Goal: Information Seeking & Learning: Learn about a topic

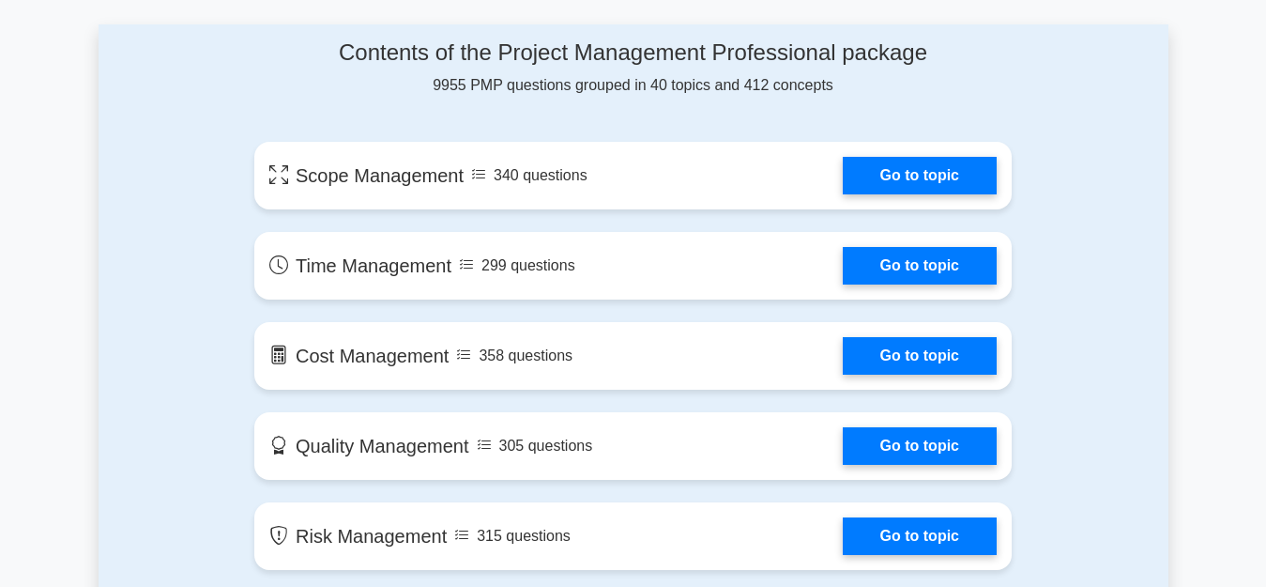
scroll to position [1007, 0]
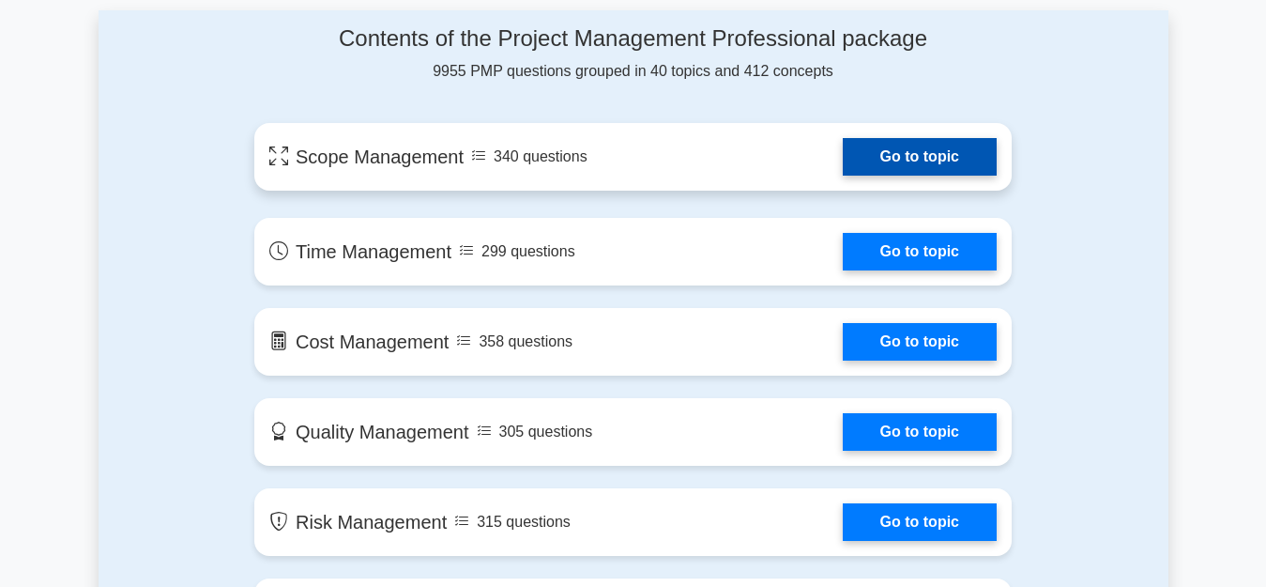
click at [921, 172] on link "Go to topic" at bounding box center [920, 157] width 154 height 38
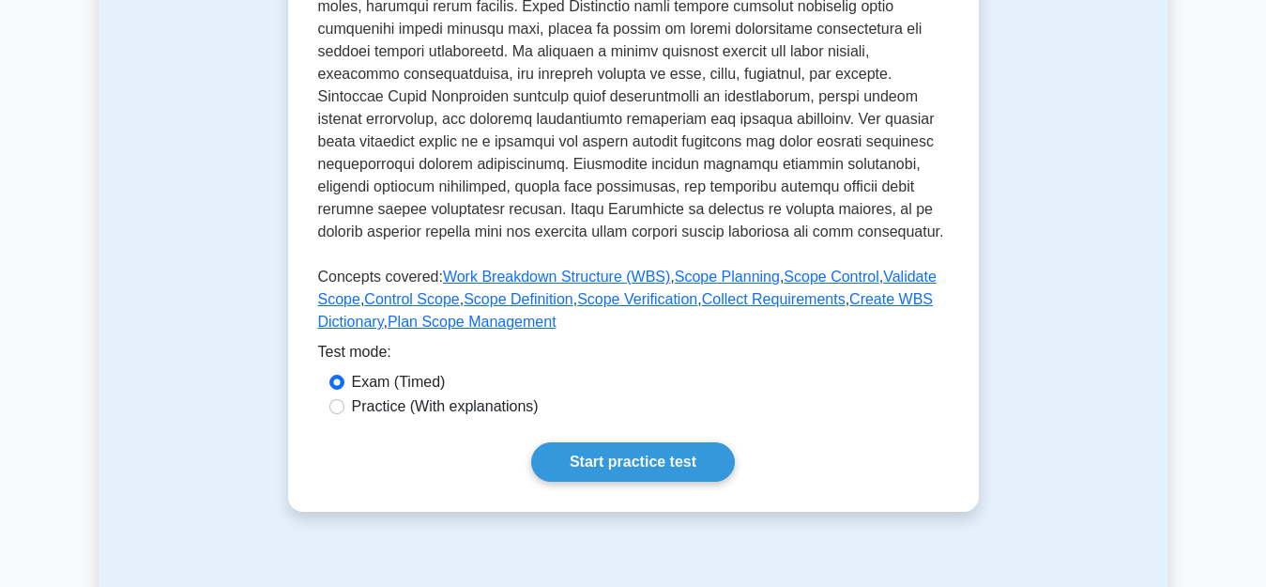
scroll to position [725, 0]
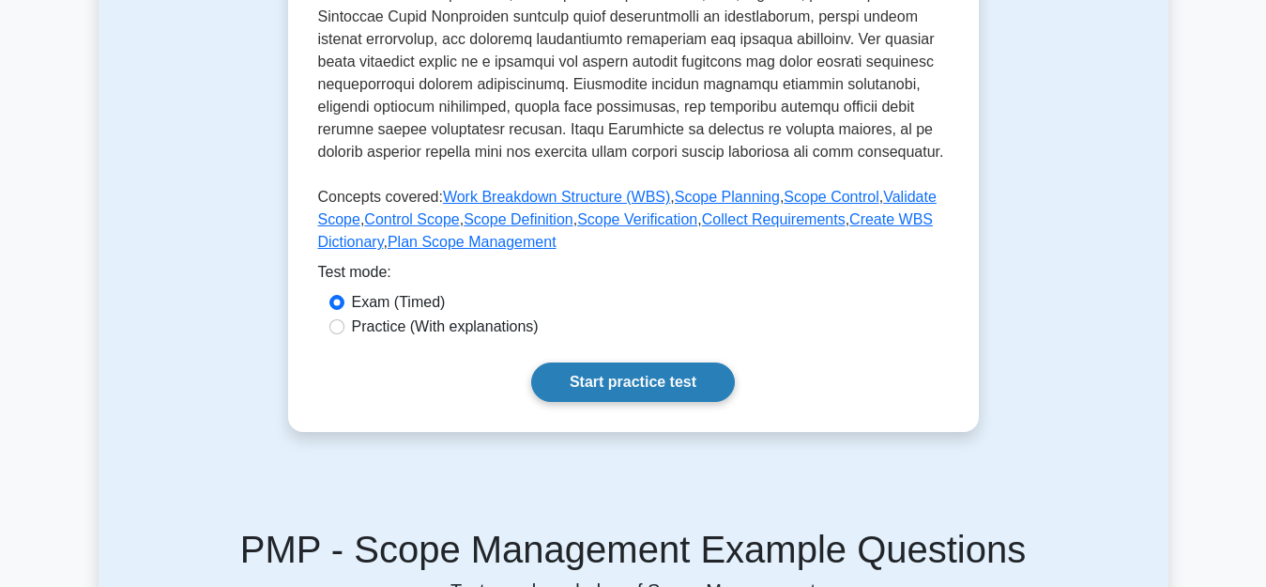
click at [646, 383] on link "Start practice test" at bounding box center [633, 381] width 204 height 39
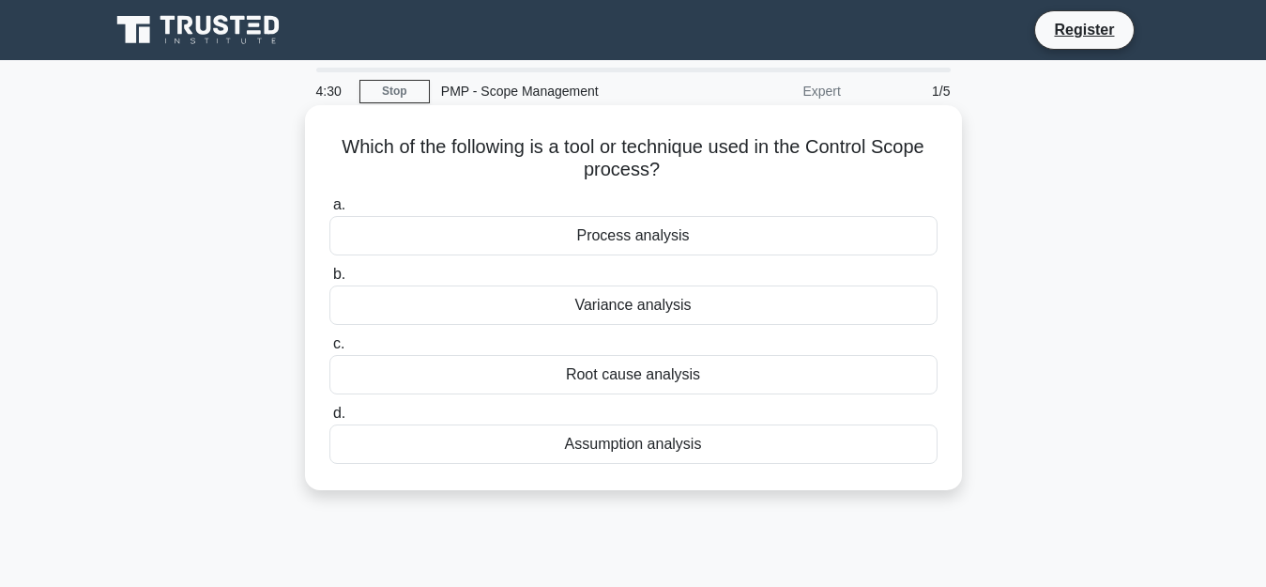
click at [634, 382] on div "Root cause analysis" at bounding box center [633, 374] width 608 height 39
click at [329, 350] on input "c. Root cause analysis" at bounding box center [329, 344] width 0 height 12
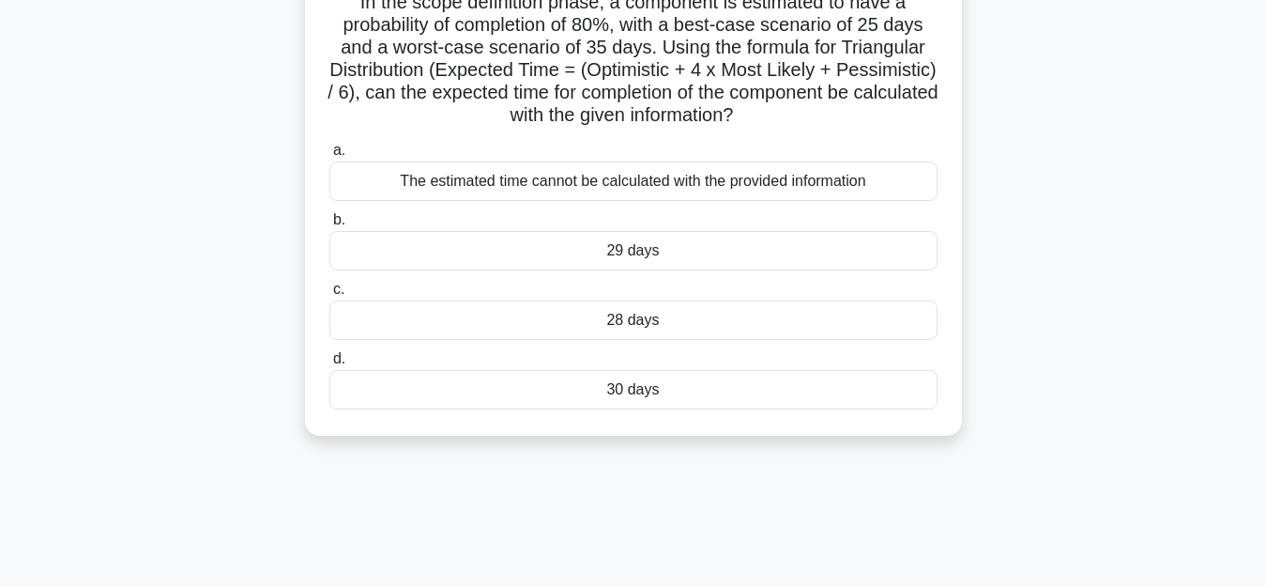
scroll to position [194, 0]
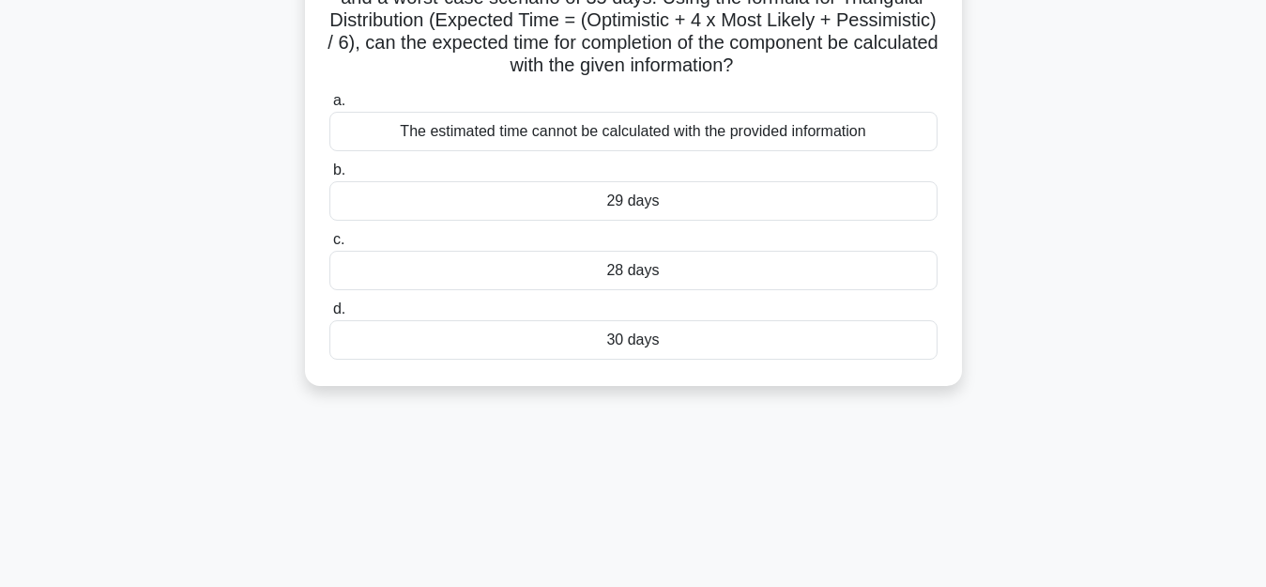
click at [642, 194] on div "29 days" at bounding box center [633, 200] width 608 height 39
click at [329, 176] on input "b. 29 days" at bounding box center [329, 170] width 0 height 12
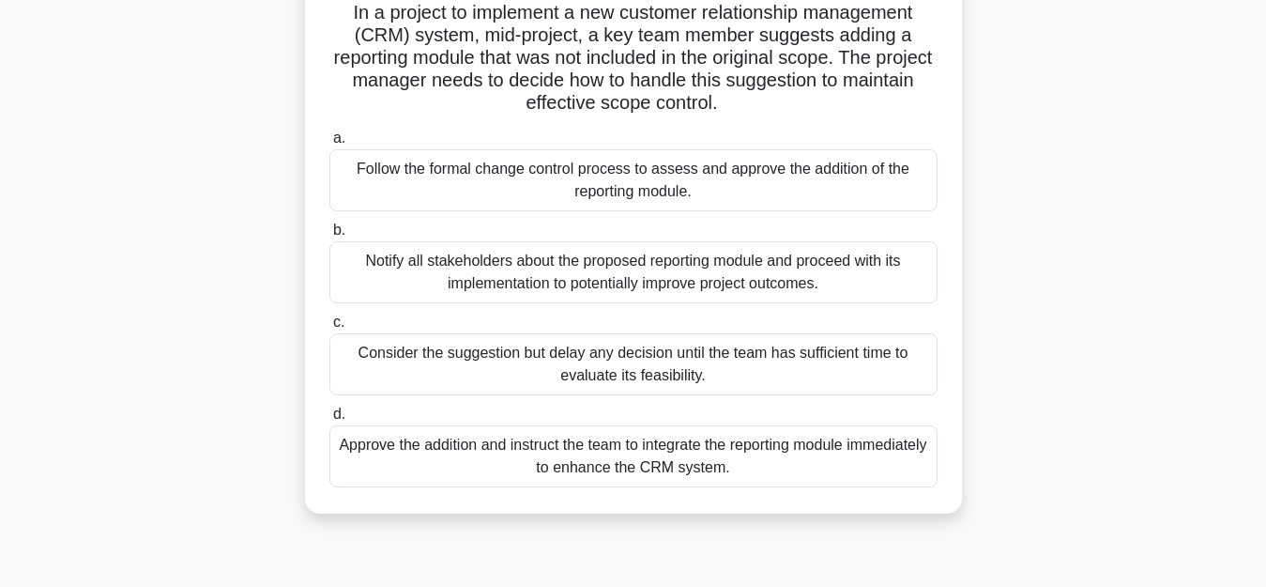
scroll to position [0, 0]
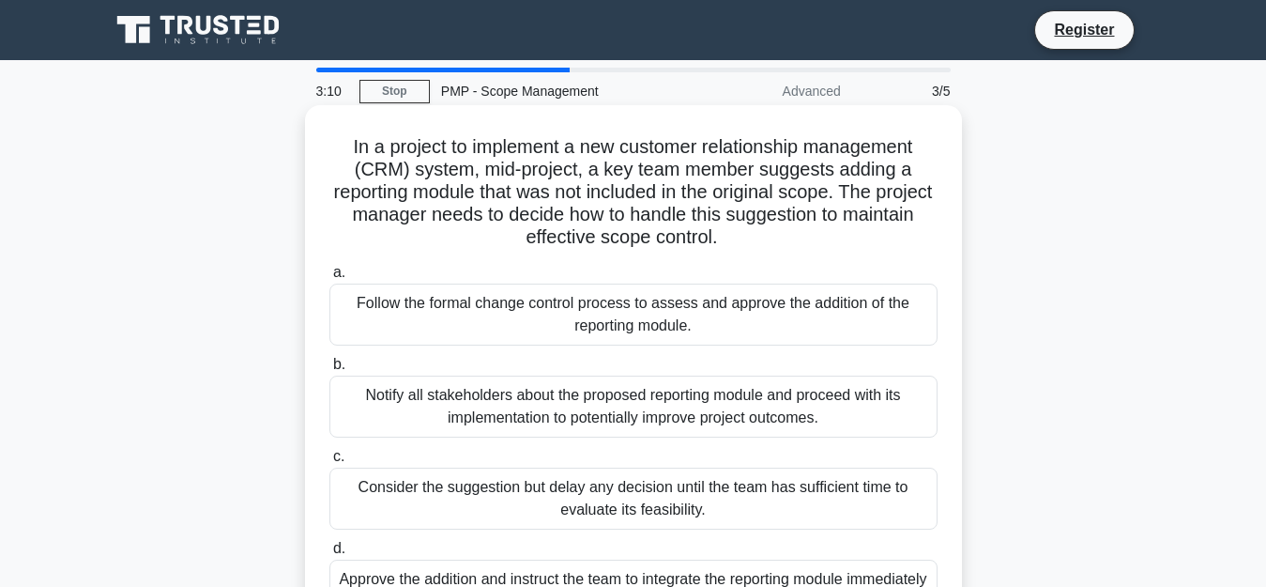
click at [609, 164] on h5 "In a project to implement a new customer relationship management (CRM) system, …" at bounding box center [634, 192] width 612 height 114
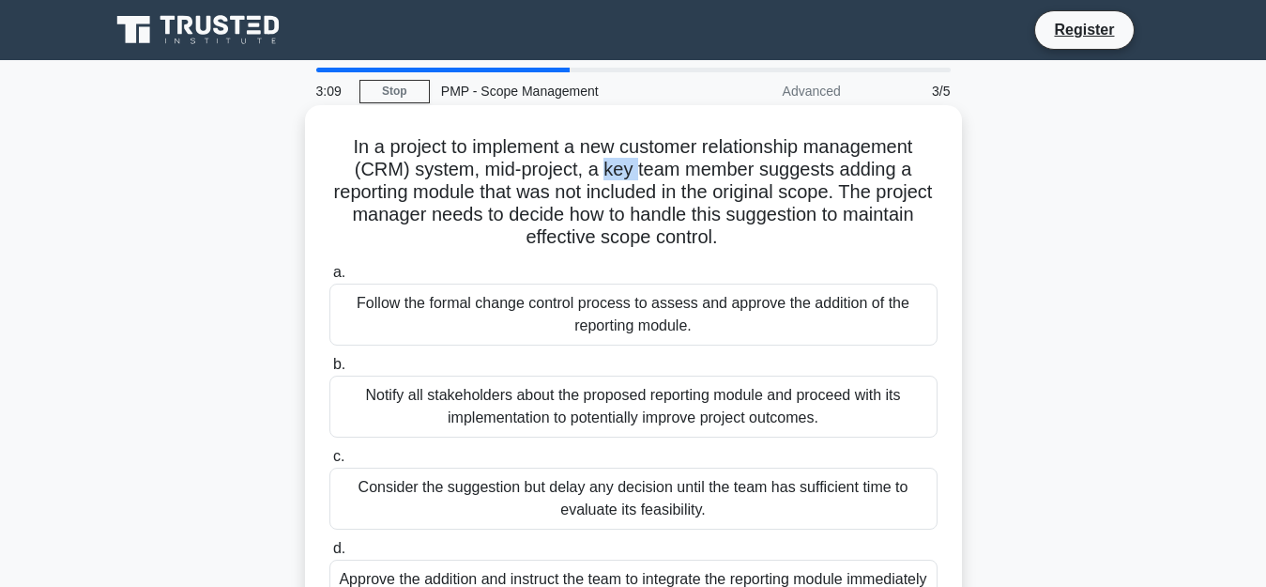
click at [609, 164] on h5 "In a project to implement a new customer relationship management (CRM) system, …" at bounding box center [634, 192] width 612 height 114
click at [660, 172] on h5 "In a project to implement a new customer relationship management (CRM) system, …" at bounding box center [634, 192] width 612 height 114
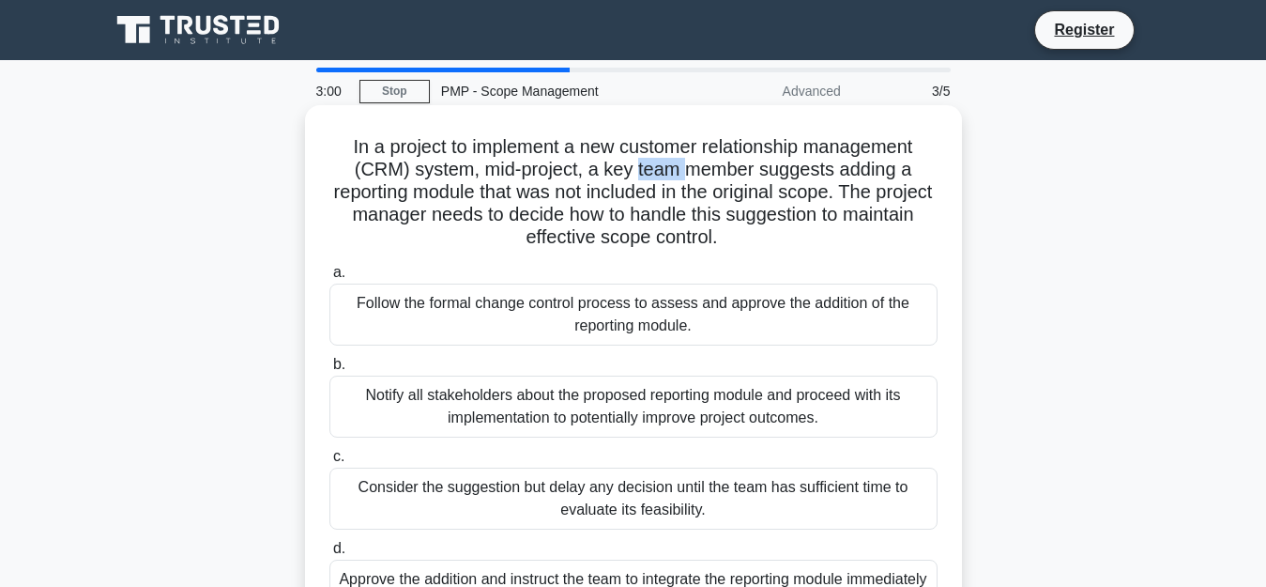
click at [660, 172] on h5 "In a project to implement a new customer relationship management (CRM) system, …" at bounding box center [634, 192] width 612 height 114
copy h5 "In a project to implement a new customer relationship management (CRM) system, …"
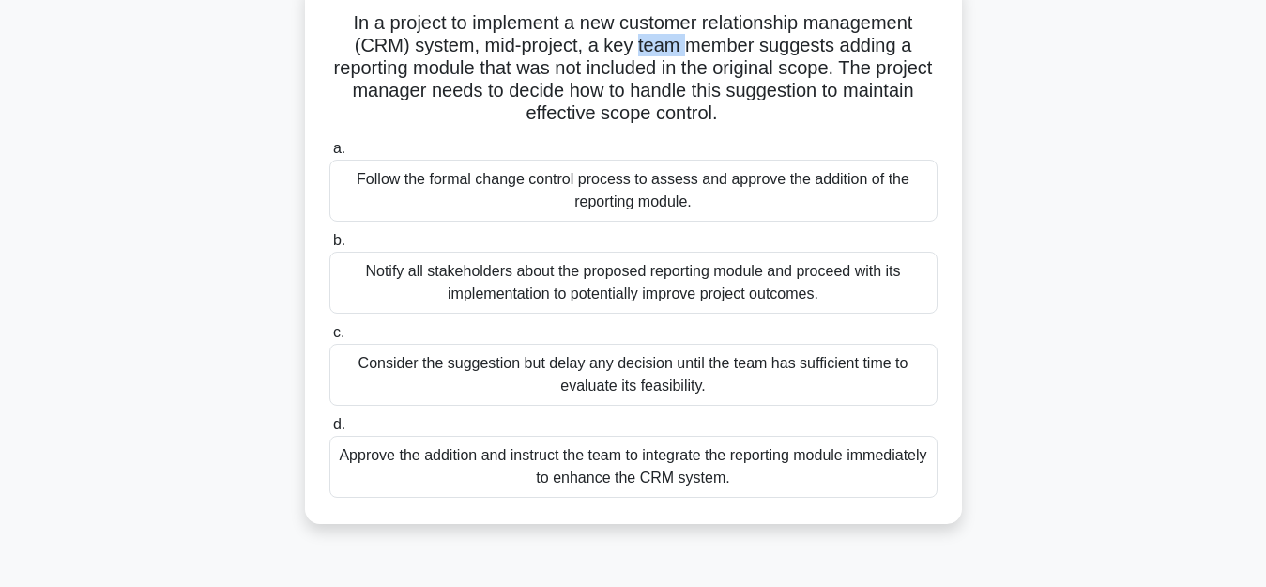
scroll to position [144, 0]
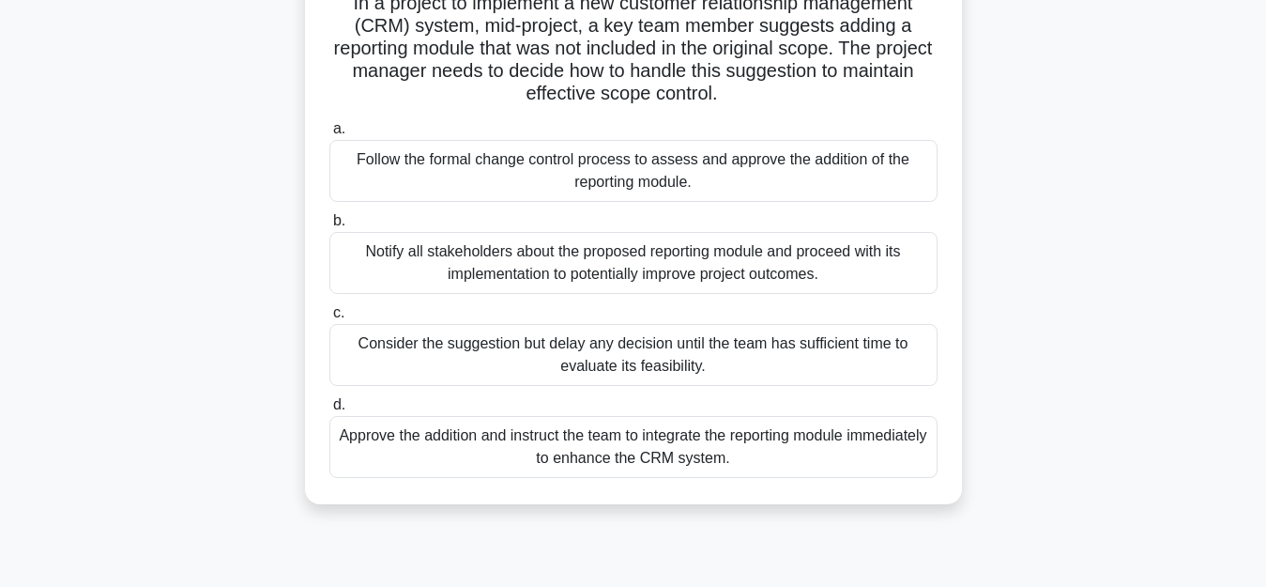
click at [554, 452] on div "Approve the addition and instruct the team to integrate the reporting module im…" at bounding box center [633, 447] width 608 height 62
click at [329, 411] on input "d. Approve the addition and instruct the team to integrate the reporting module…" at bounding box center [329, 405] width 0 height 12
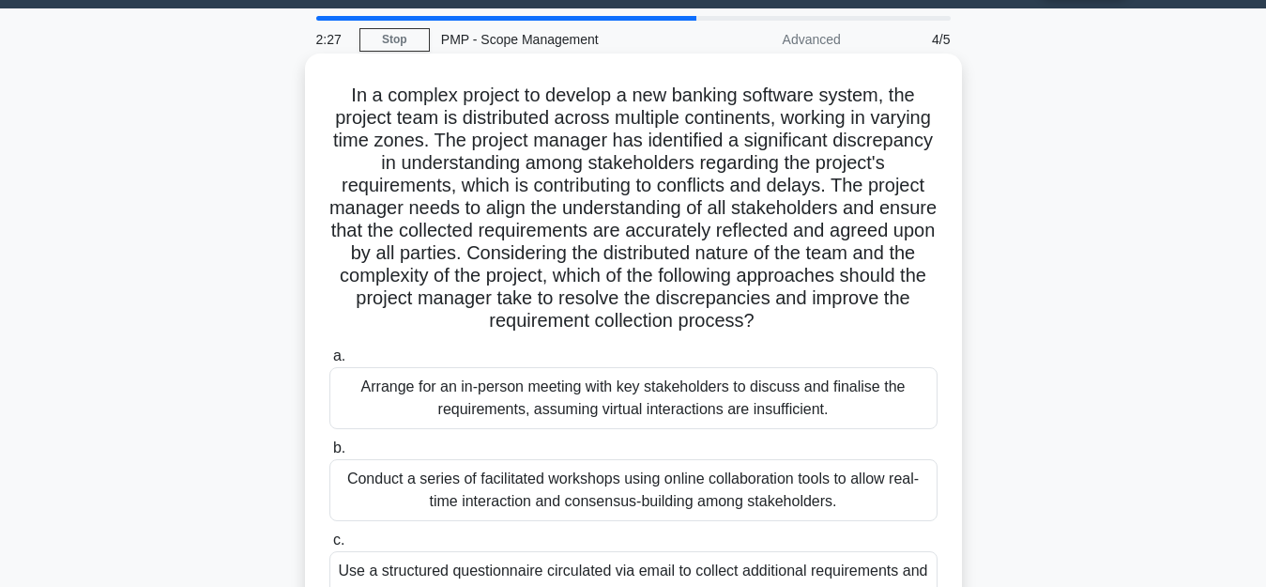
scroll to position [0, 0]
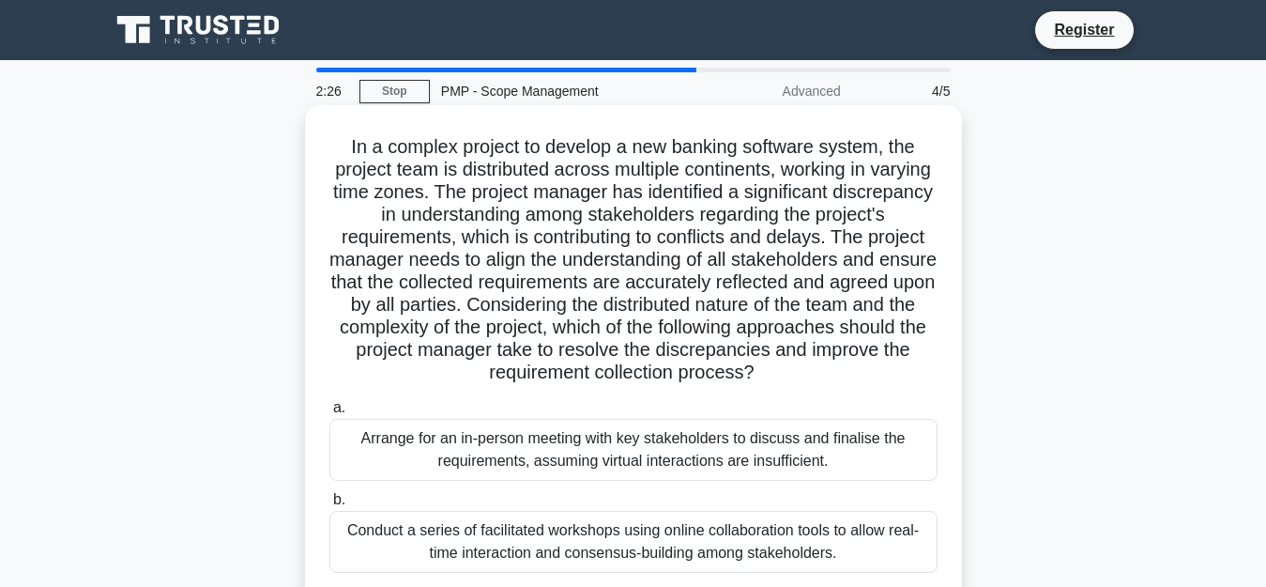
click at [519, 281] on h5 "In a complex project to develop a new banking software system, the project team…" at bounding box center [634, 260] width 612 height 250
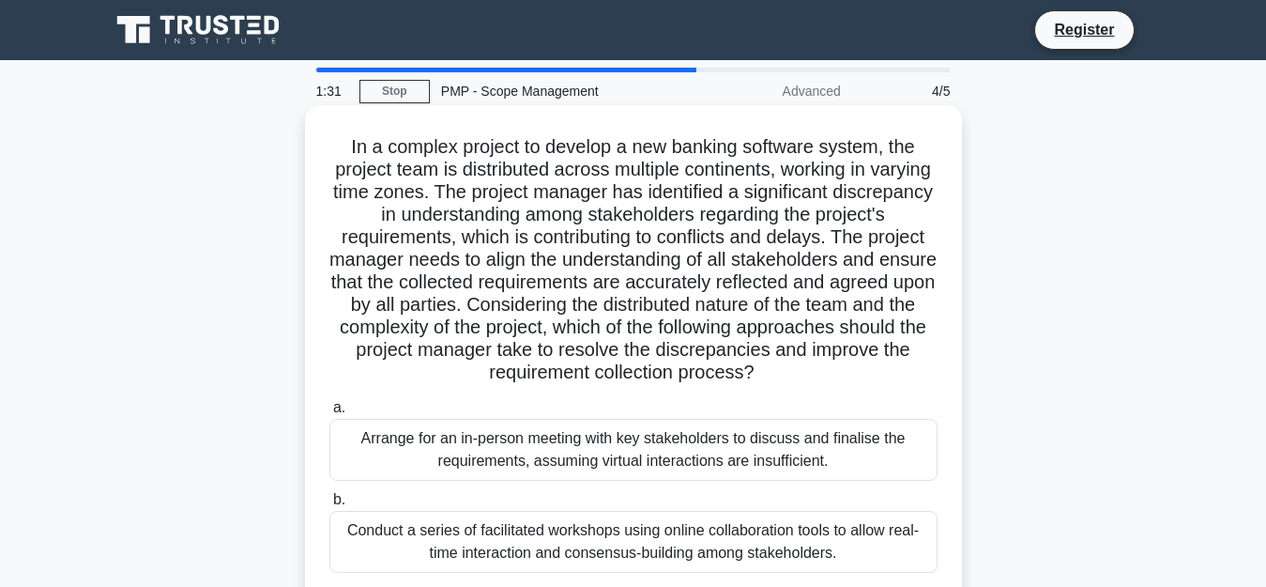
click at [592, 398] on label "a. Arrange for an in-person meeting with key stakeholders to discuss and finali…" at bounding box center [633, 438] width 608 height 84
click at [329, 402] on input "a. Arrange for an in-person meeting with key stakeholders to discuss and finali…" at bounding box center [329, 408] width 0 height 12
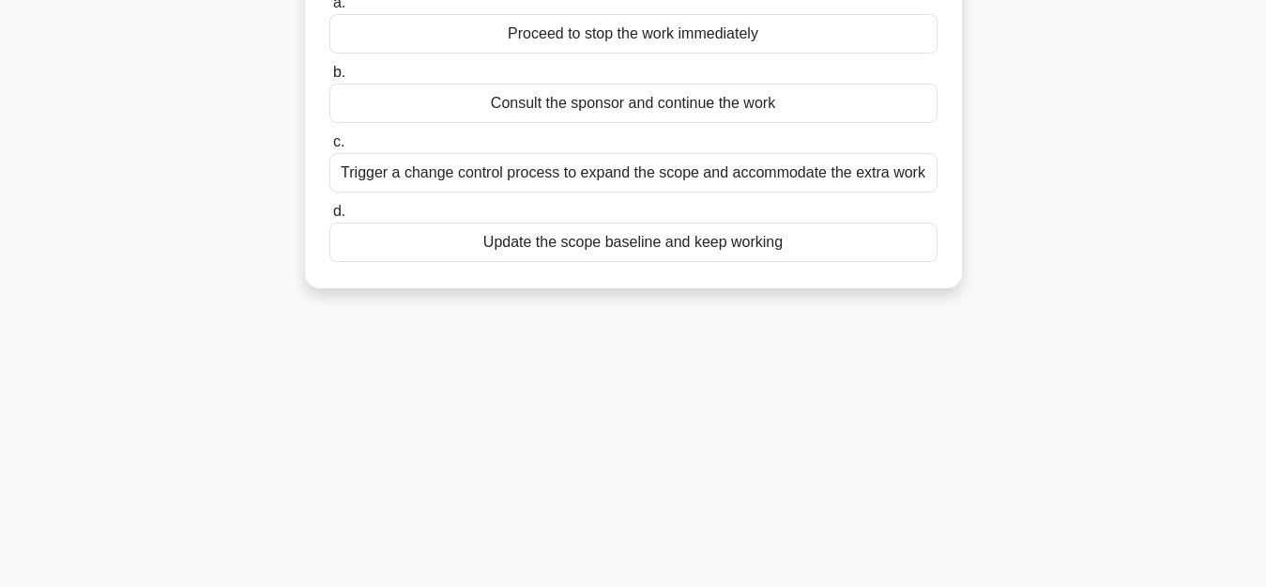
scroll to position [161, 0]
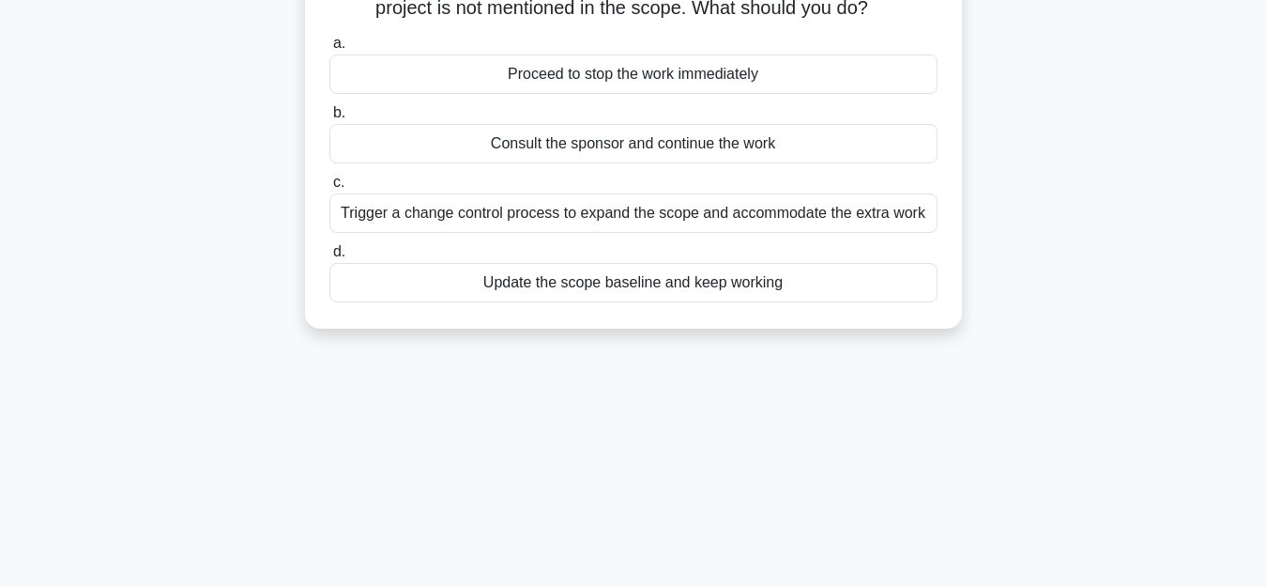
click at [611, 168] on div "a. Proceed to stop the work immediately b. Consult the sponsor and continue the…" at bounding box center [633, 167] width 631 height 278
click at [583, 153] on div "Consult the sponsor and continue the work" at bounding box center [633, 143] width 608 height 39
click at [329, 119] on input "b. Consult the sponsor and continue the work" at bounding box center [329, 113] width 0 height 12
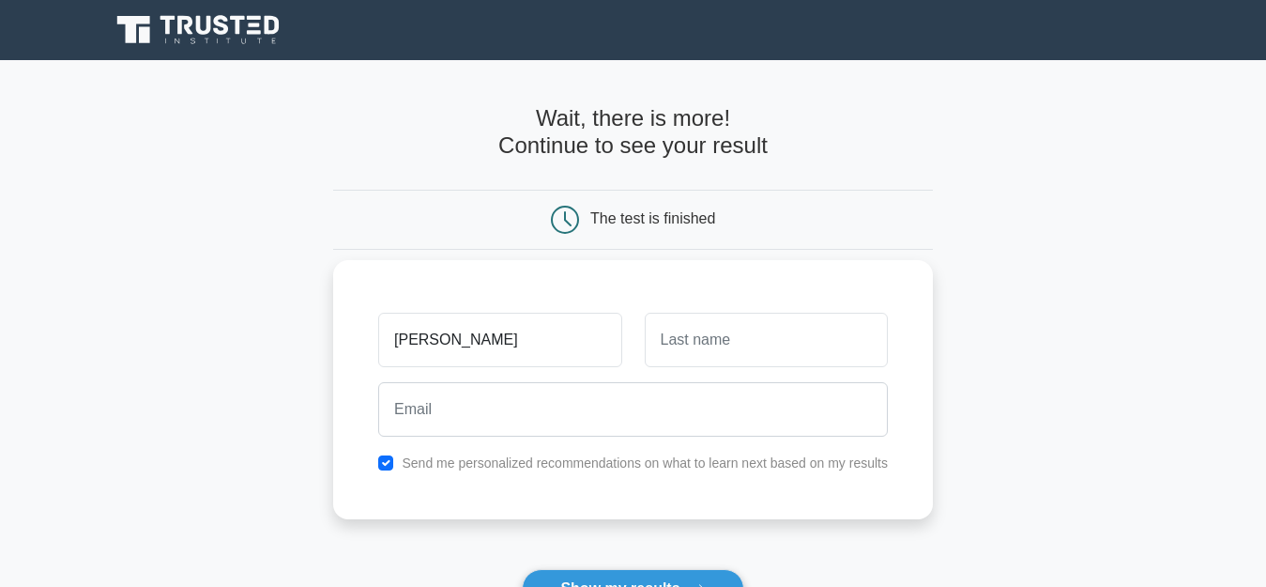
drag, startPoint x: 538, startPoint y: 333, endPoint x: 452, endPoint y: 341, distance: 85.7
click at [452, 341] on input "[PERSON_NAME]" at bounding box center [499, 339] width 243 height 54
type input "Mukhtar"
click at [712, 316] on input "text" at bounding box center [766, 339] width 243 height 54
type input "Abdullahi"
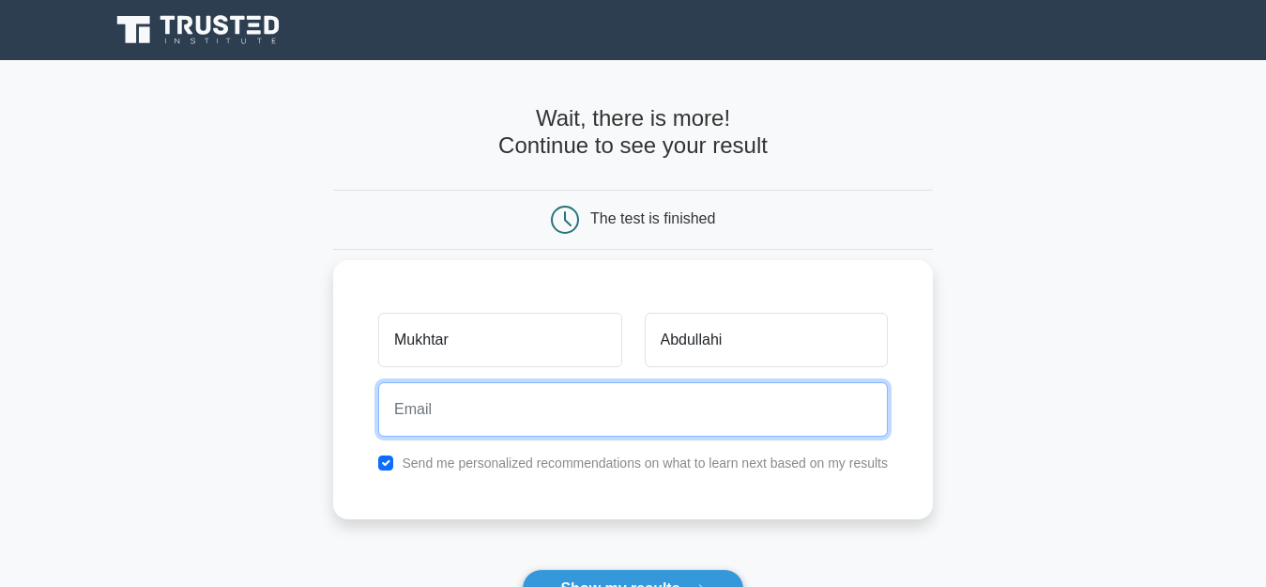
click at [520, 401] on input "email" at bounding box center [633, 409] width 510 height 54
type input "mukhtarabdullahi65555@gmail.com"
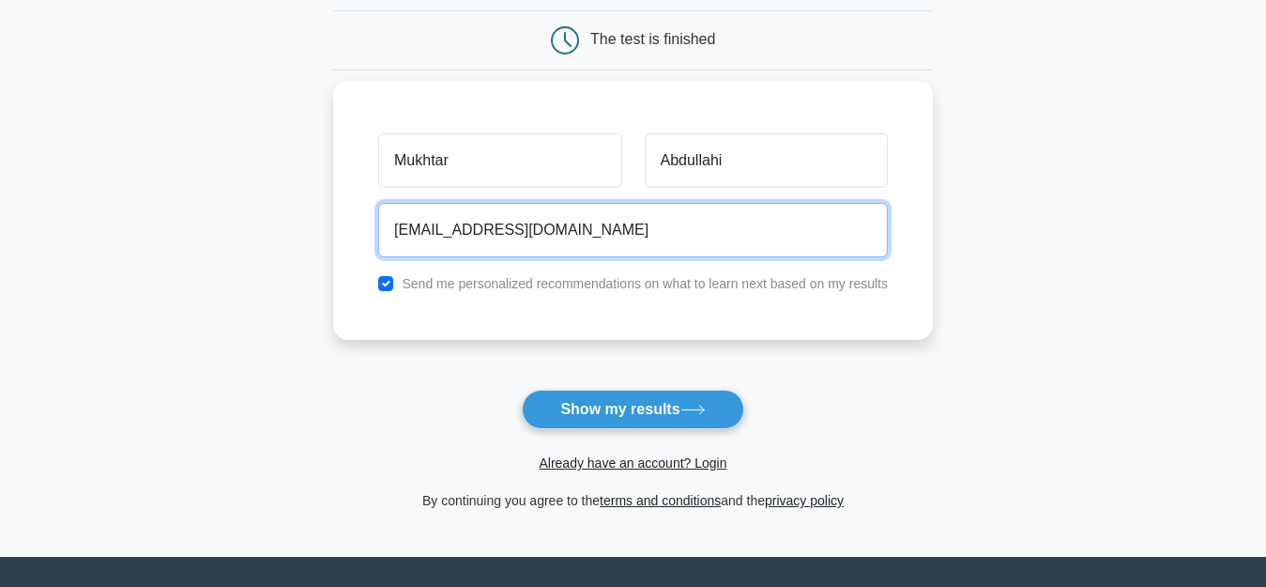
scroll to position [206, 0]
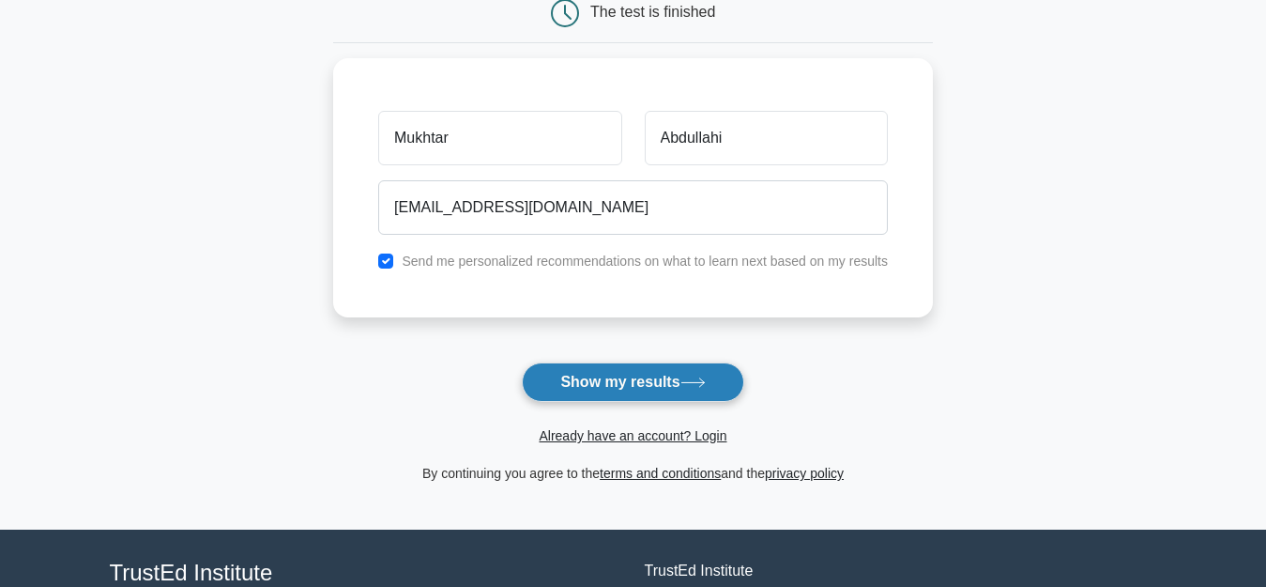
click at [636, 397] on button "Show my results" at bounding box center [632, 381] width 221 height 39
